Goal: Navigation & Orientation: Find specific page/section

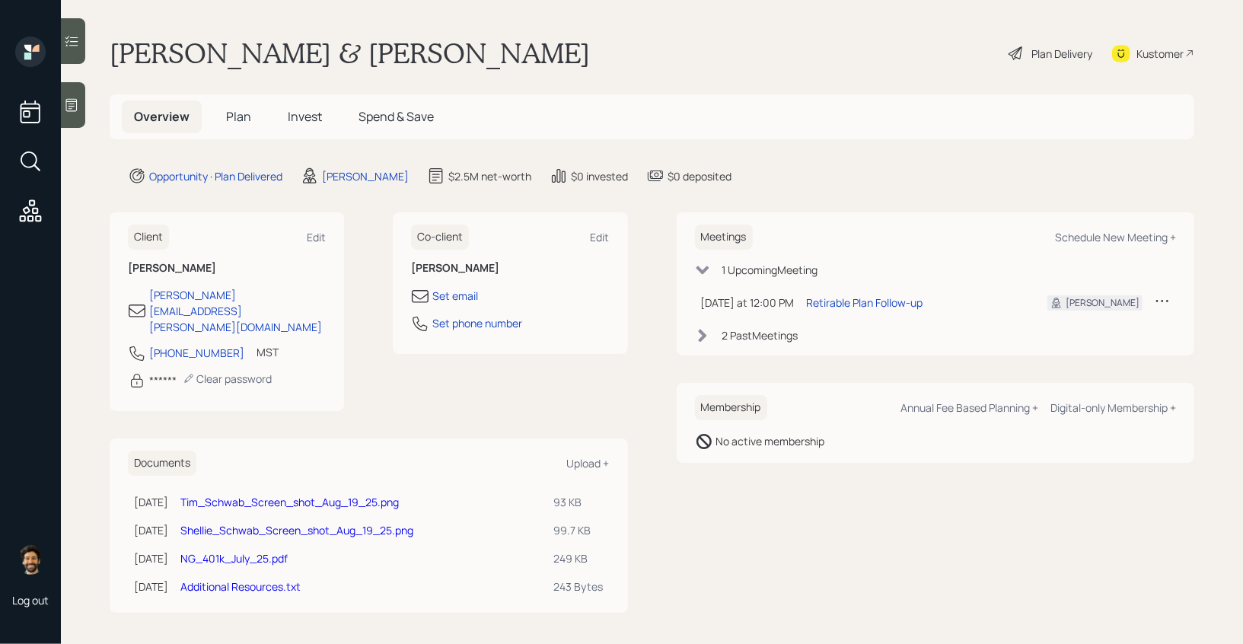
click at [276, 124] on h5 "Invest" at bounding box center [305, 116] width 59 height 33
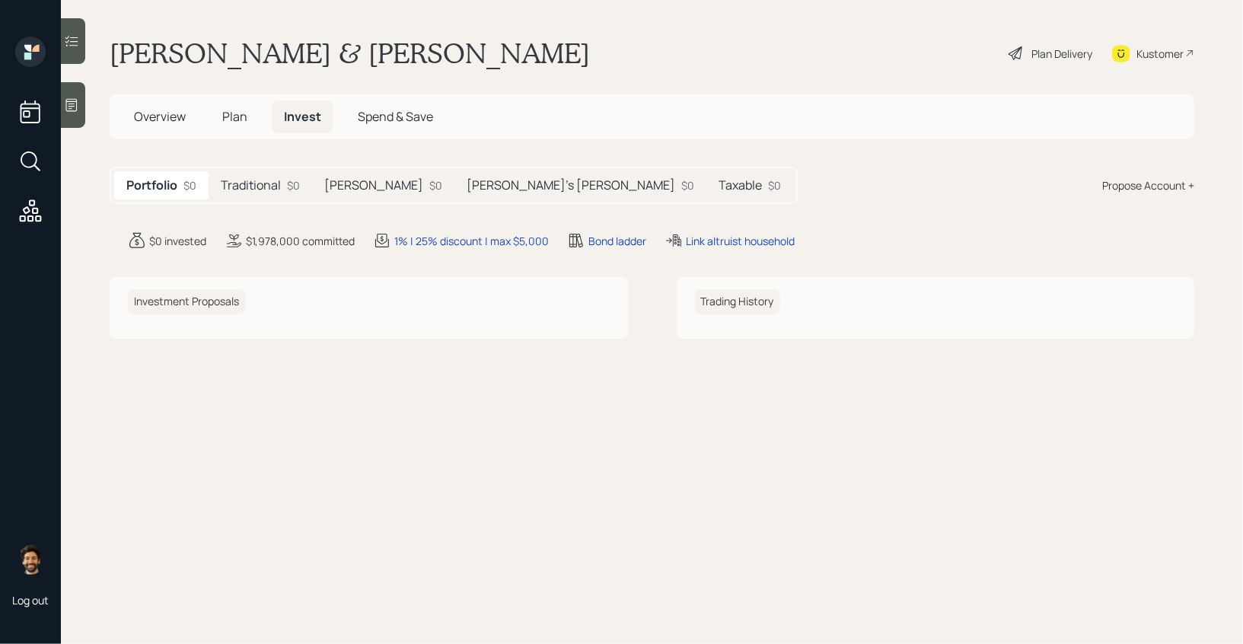
click at [248, 179] on h5 "Traditional" at bounding box center [251, 185] width 60 height 14
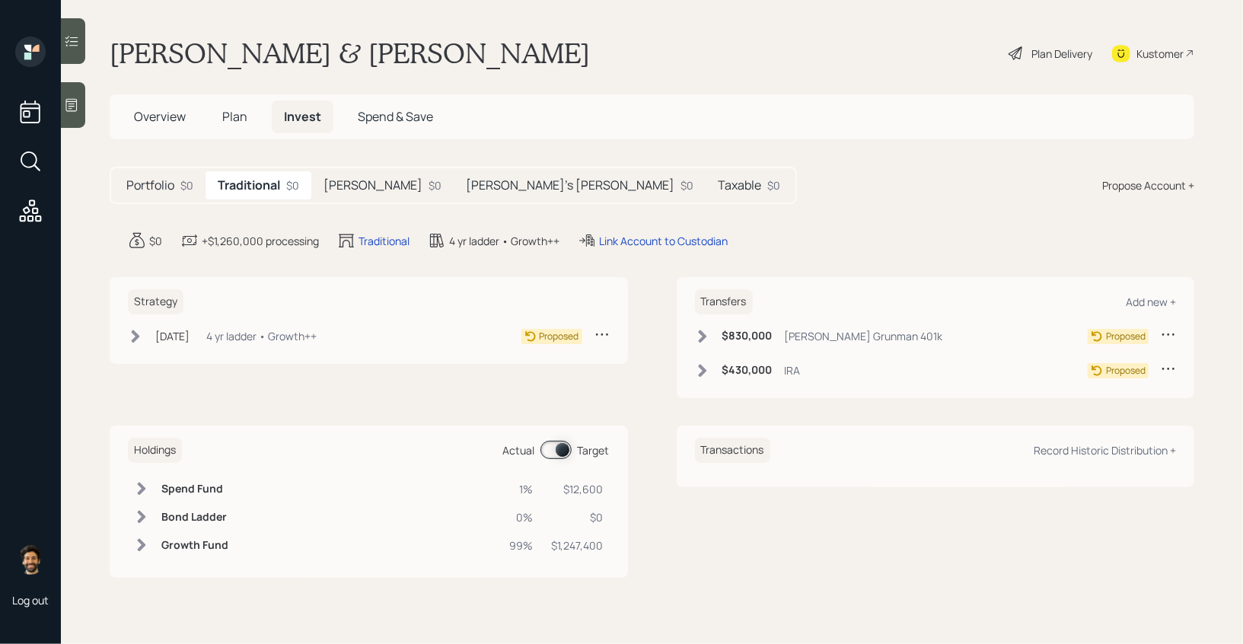
click at [355, 181] on div "[PERSON_NAME] $0" at bounding box center [382, 185] width 142 height 28
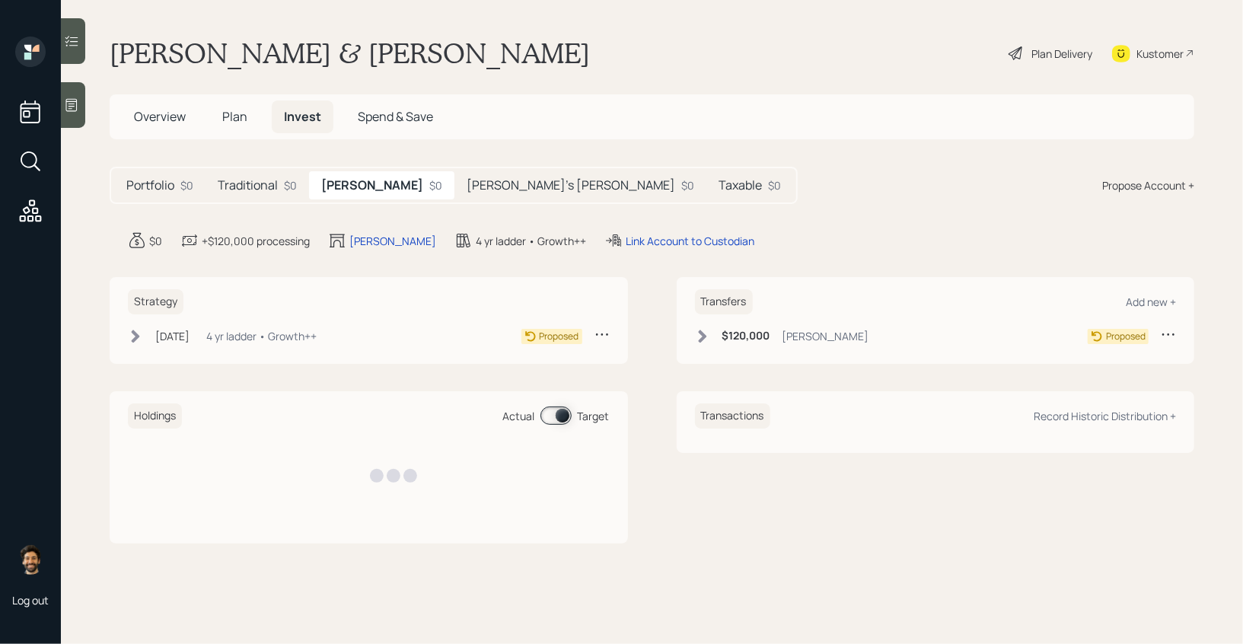
click at [467, 183] on h5 "[PERSON_NAME]'s [PERSON_NAME]" at bounding box center [571, 185] width 209 height 14
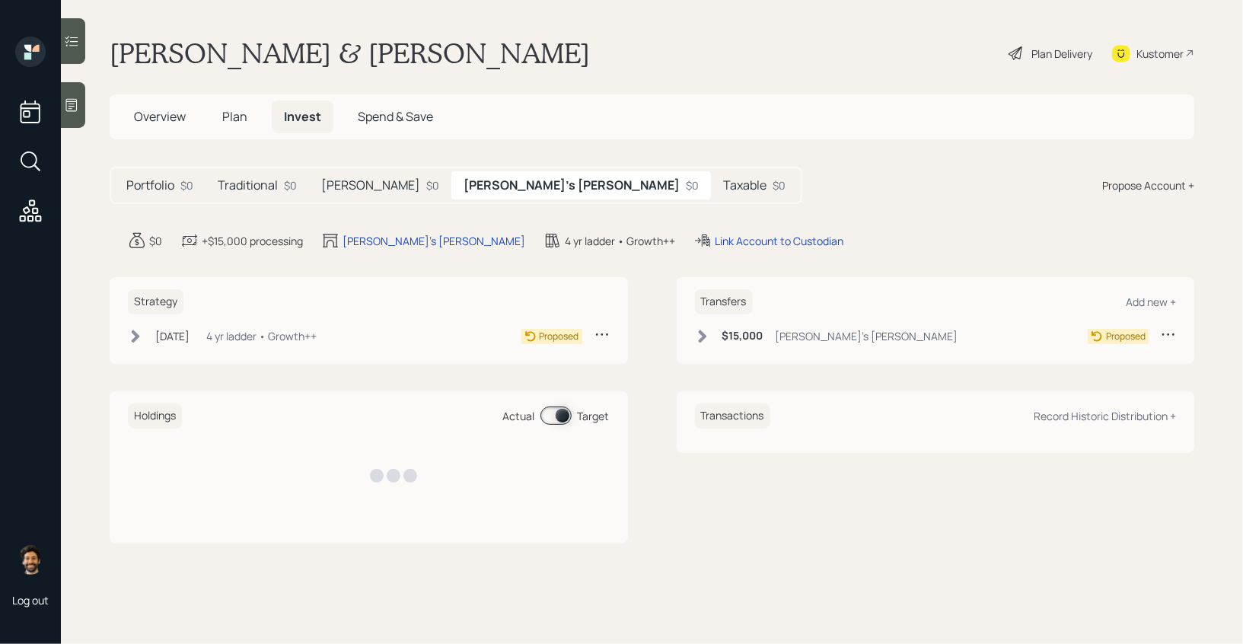
click at [723, 187] on h5 "Taxable" at bounding box center [744, 185] width 43 height 14
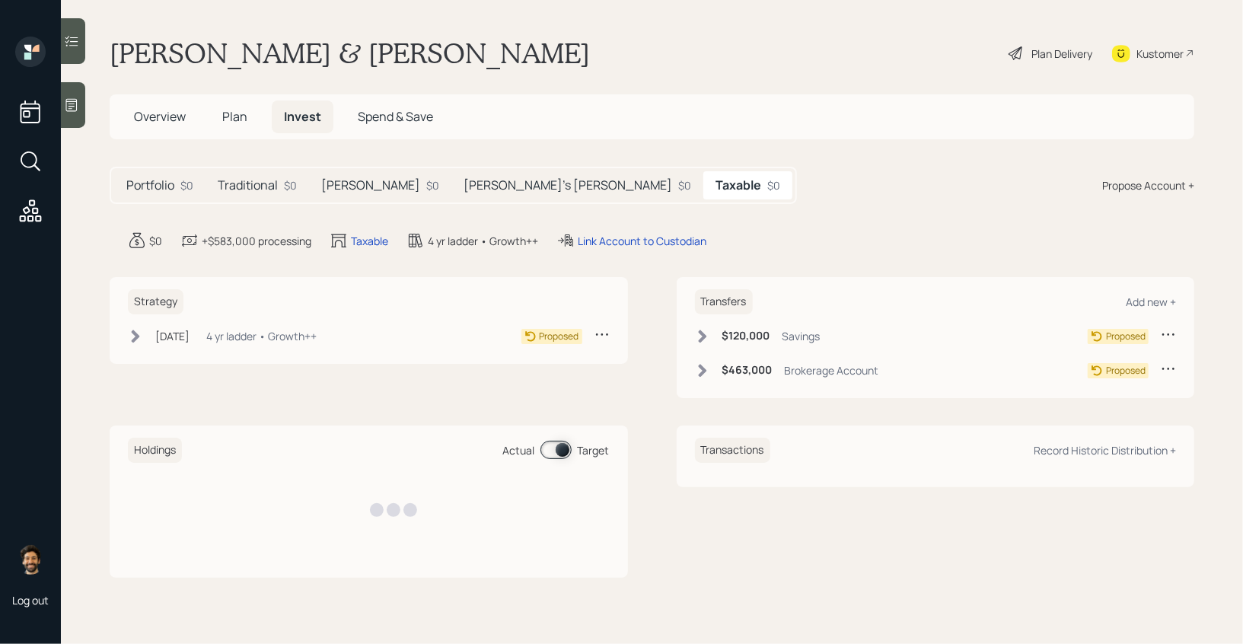
click at [233, 122] on span "Plan" at bounding box center [234, 116] width 25 height 17
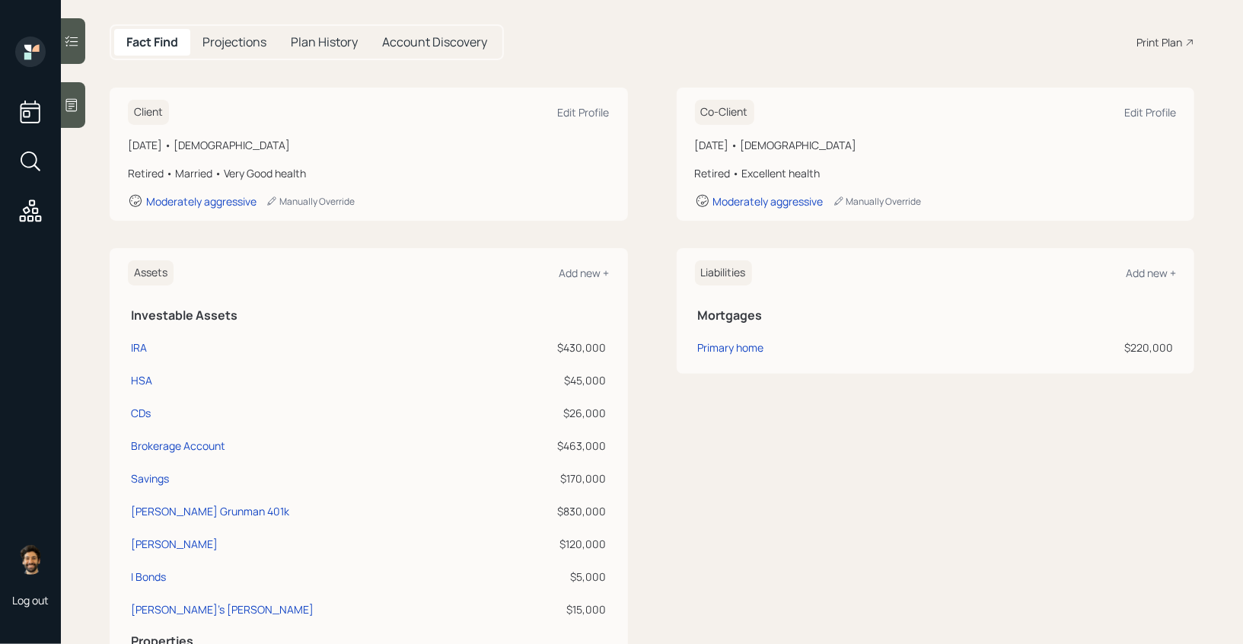
scroll to position [141, 0]
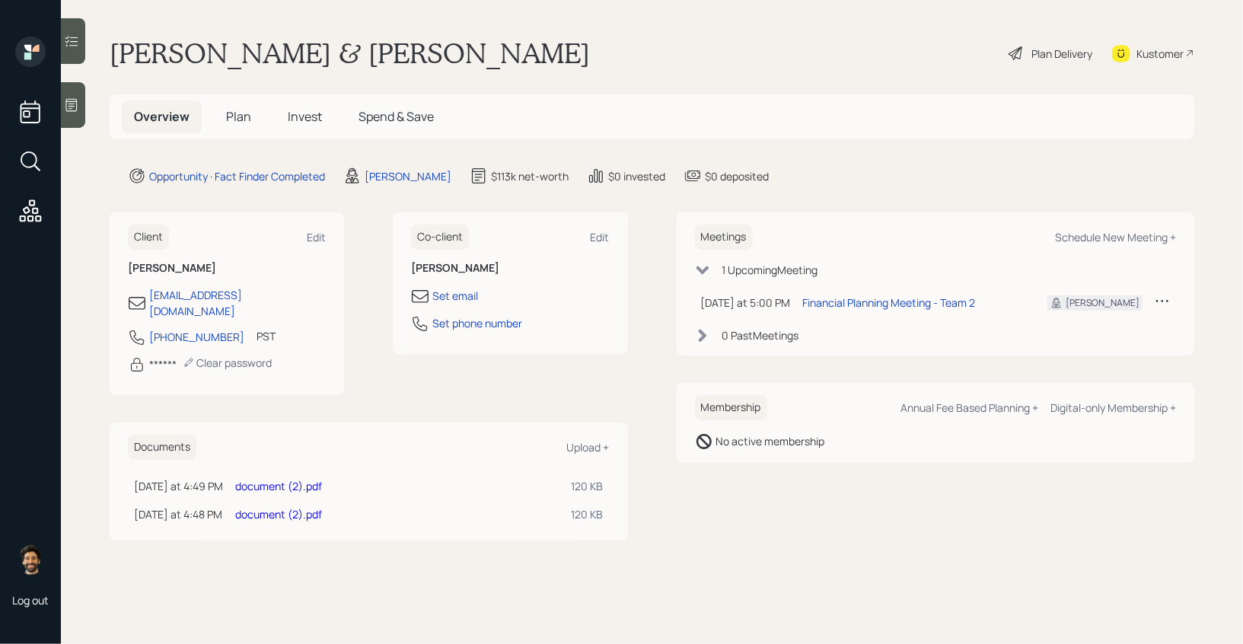
click at [304, 479] on link "document (2).pdf" at bounding box center [278, 486] width 87 height 14
